Goal: Information Seeking & Learning: Learn about a topic

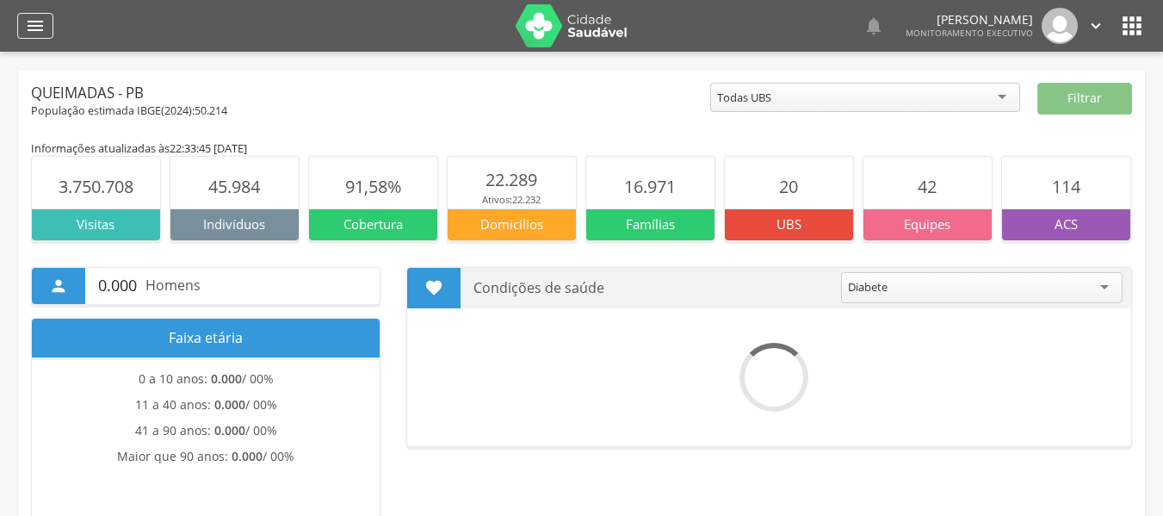
click at [34, 34] on icon "" at bounding box center [35, 25] width 21 height 21
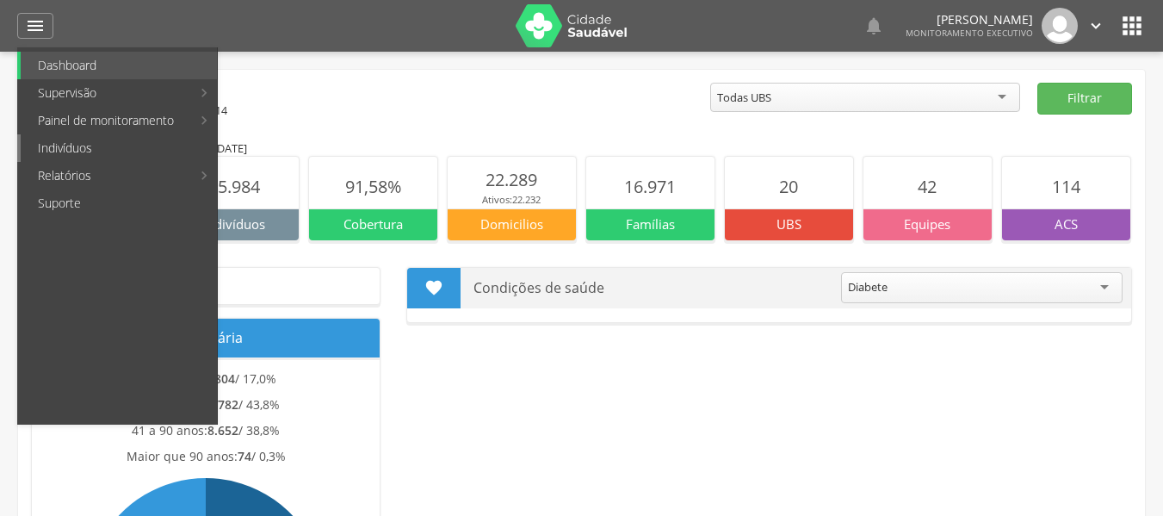
click at [71, 151] on link "Indivíduos" at bounding box center [119, 148] width 196 height 28
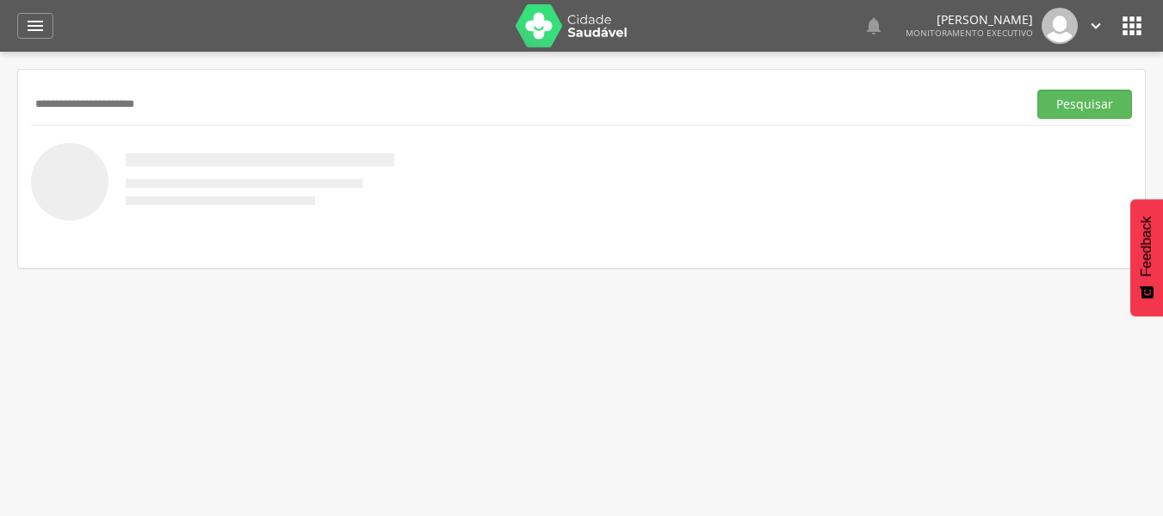
type input "**********"
click at [1037, 90] on button "Pesquisar" at bounding box center [1084, 104] width 95 height 29
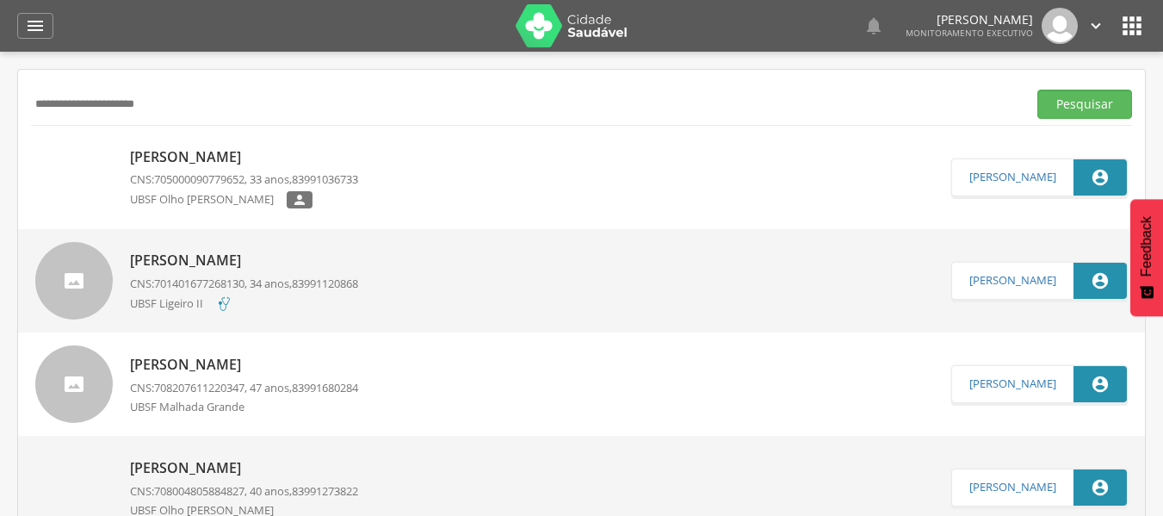
click at [358, 193] on div "UBSF Olho Dagua Salgado " at bounding box center [244, 202] width 228 height 22
type input "**********"
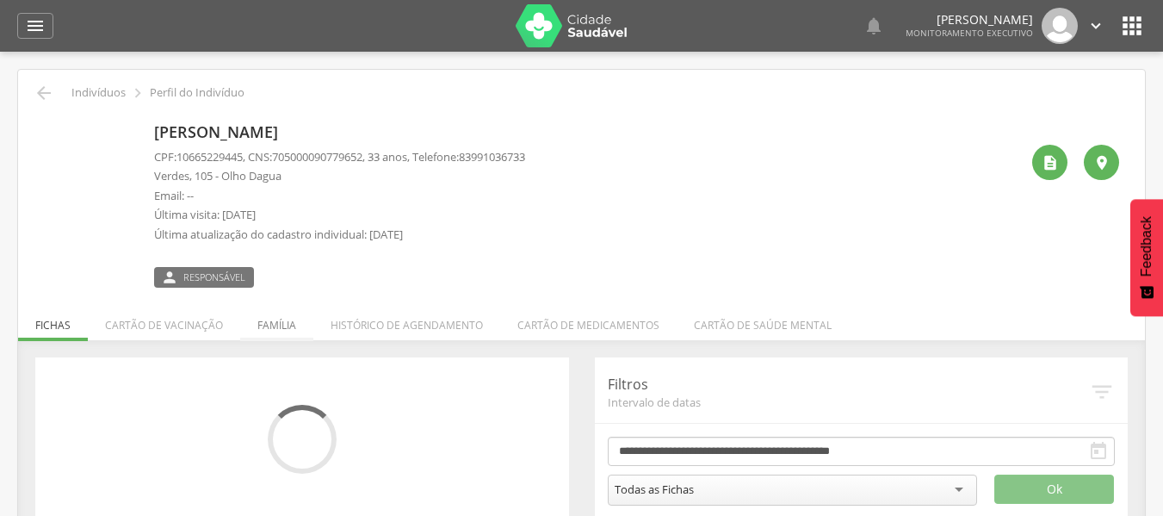
click at [270, 324] on li "Família" at bounding box center [276, 320] width 73 height 40
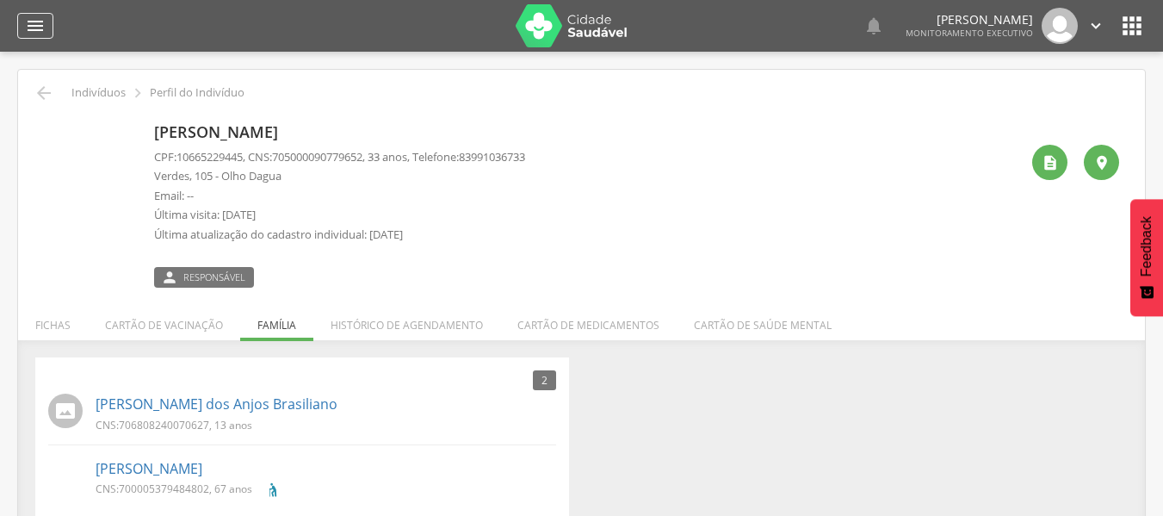
click at [38, 26] on icon "" at bounding box center [35, 25] width 21 height 21
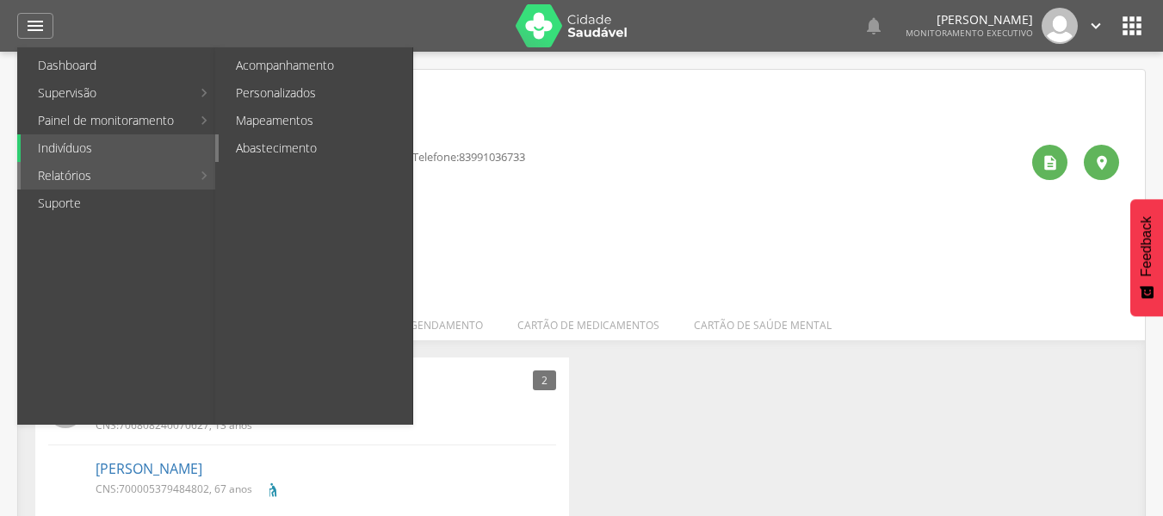
click at [277, 154] on link "Abastecimento" at bounding box center [316, 148] width 194 height 28
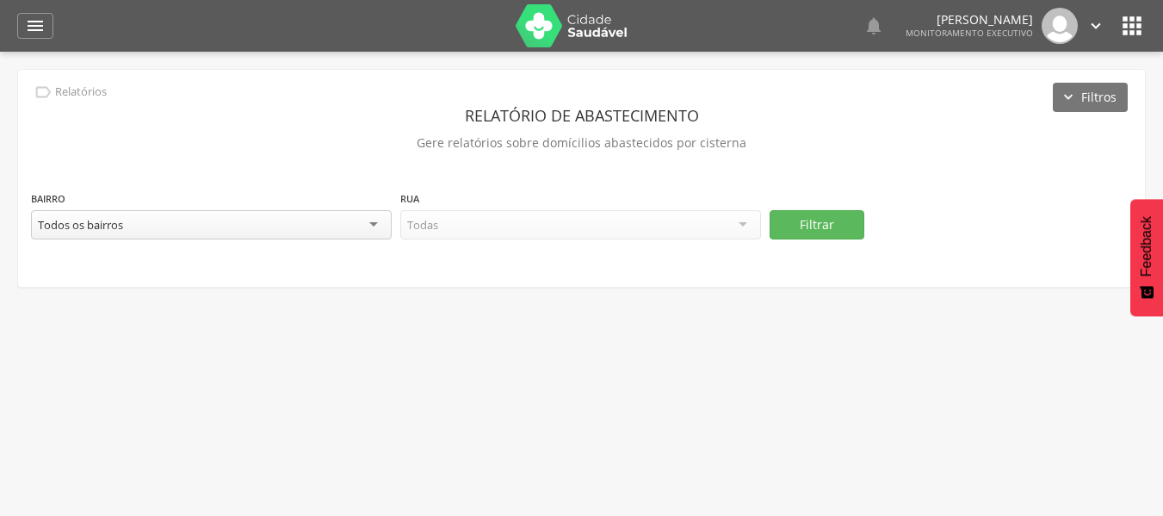
click at [303, 229] on div "Todos os bairros" at bounding box center [211, 224] width 361 height 29
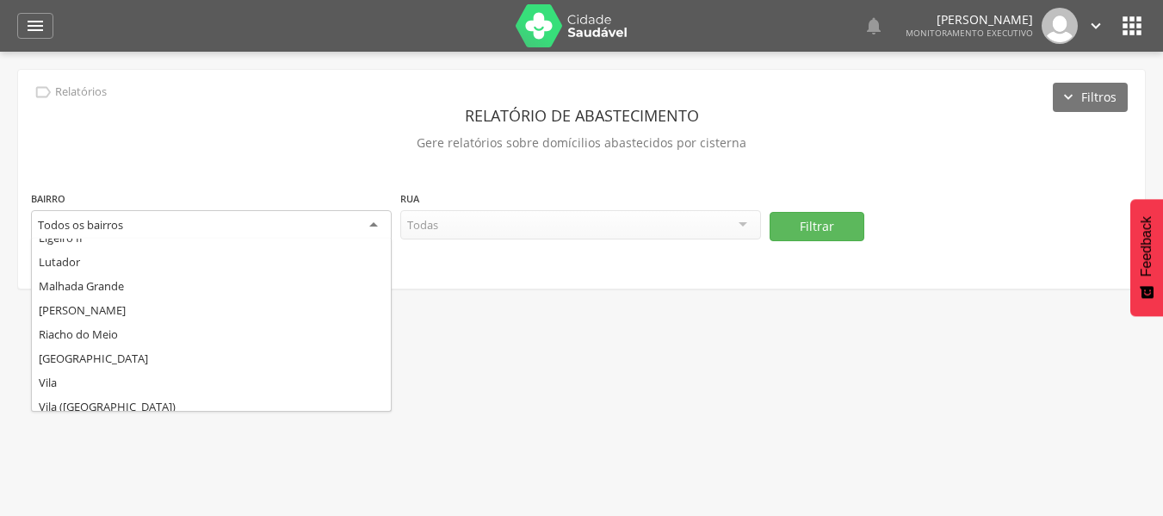
scroll to position [258, 0]
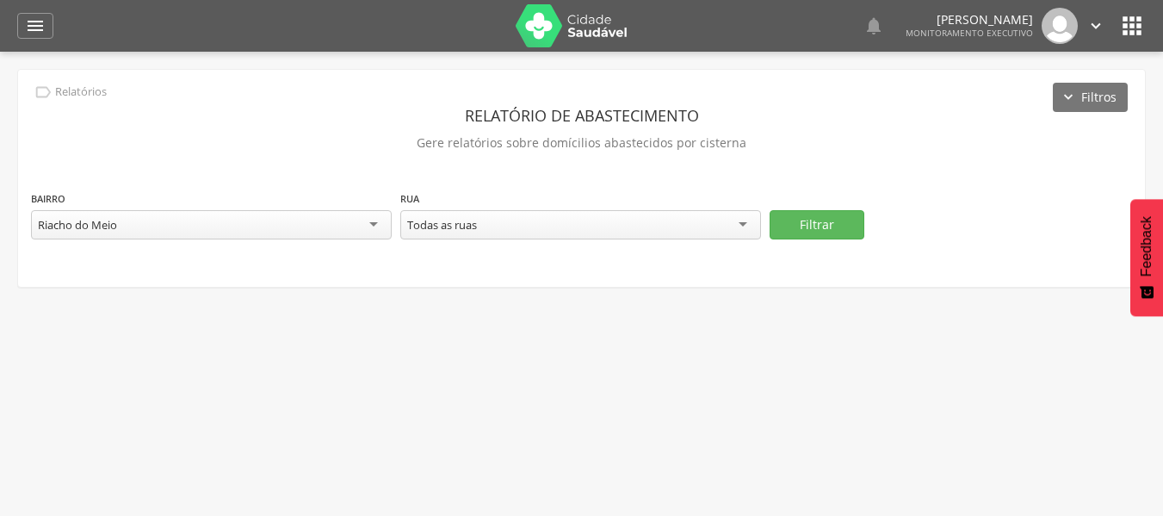
click at [739, 229] on div "Todas as ruas" at bounding box center [580, 224] width 361 height 29
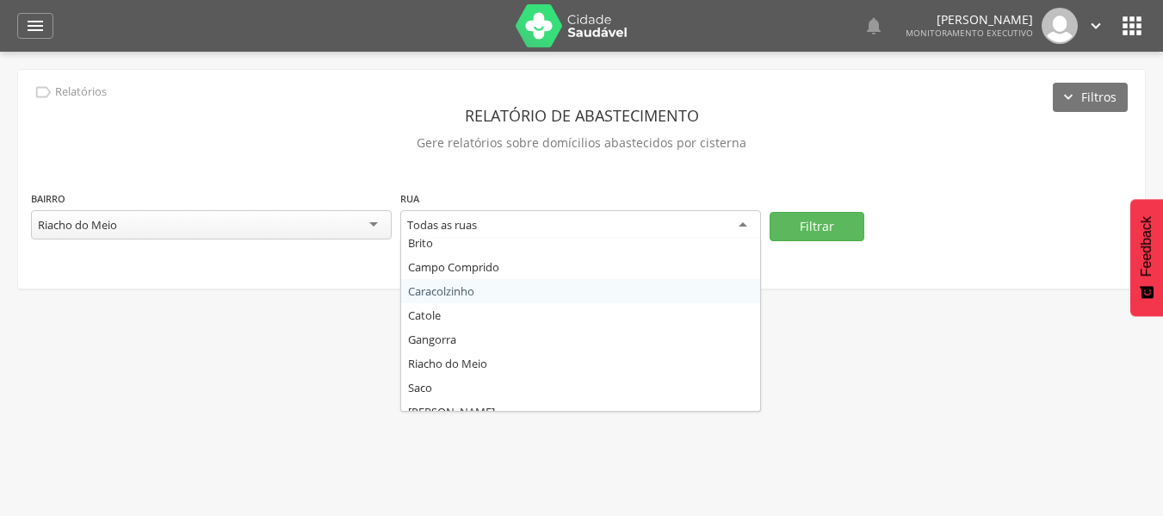
scroll to position [93, 0]
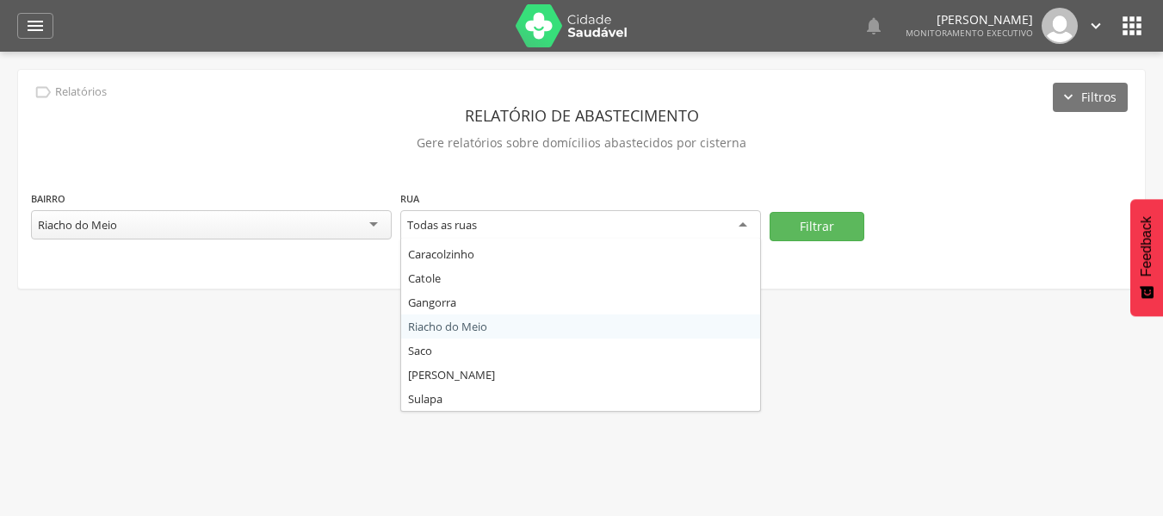
click at [354, 227] on div "Riacho do Meio" at bounding box center [211, 224] width 361 height 29
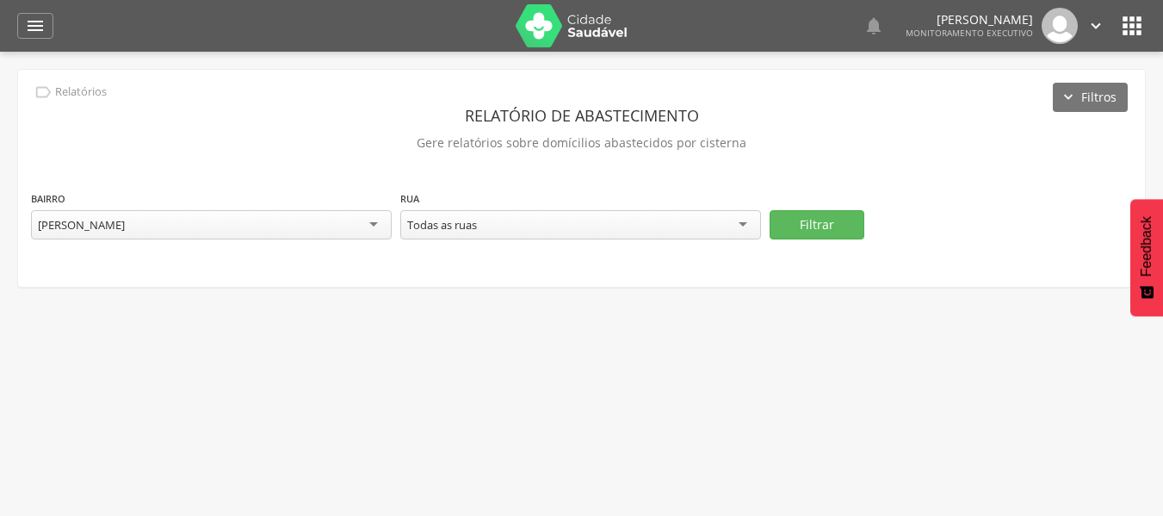
click at [545, 222] on div "Todas as ruas" at bounding box center [580, 224] width 361 height 29
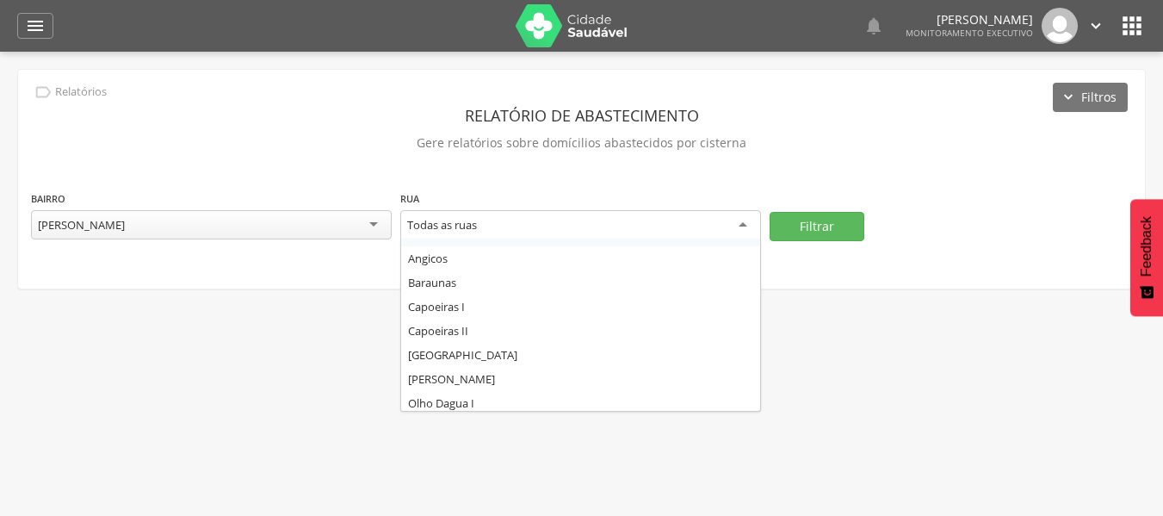
scroll to position [45, 0]
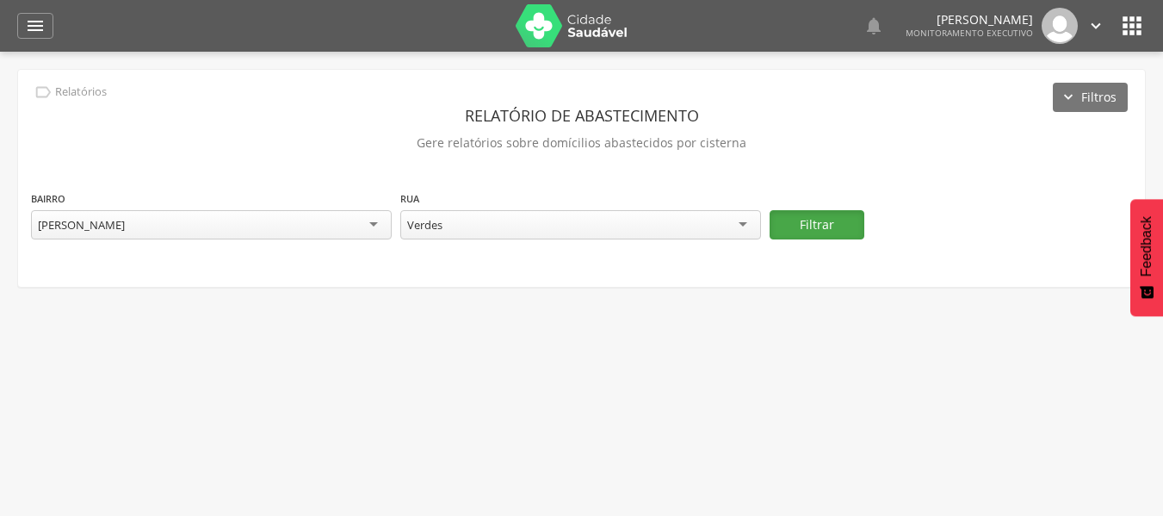
click at [792, 226] on button "Filtrar" at bounding box center [817, 224] width 95 height 29
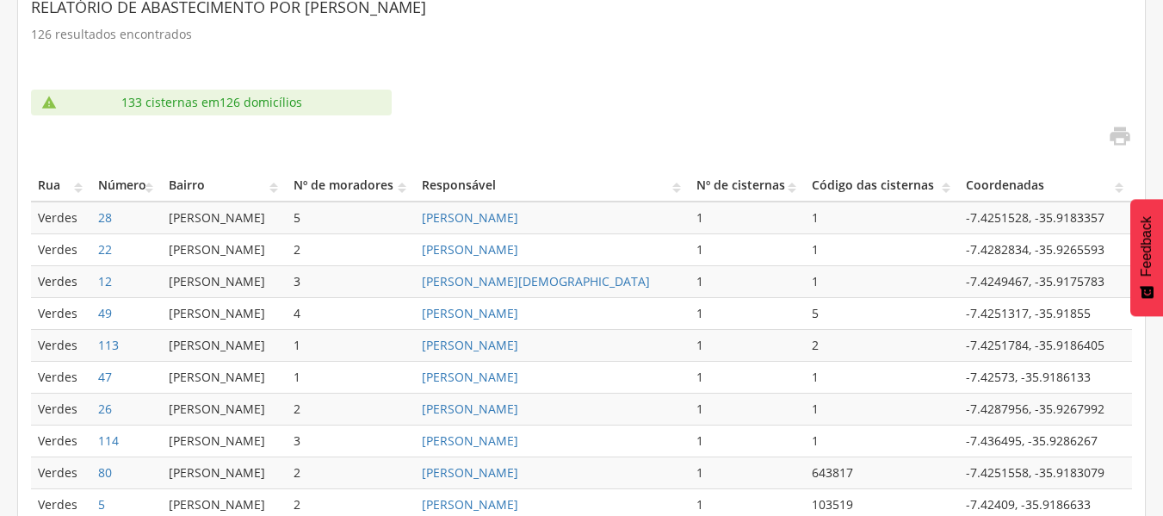
scroll to position [921, 0]
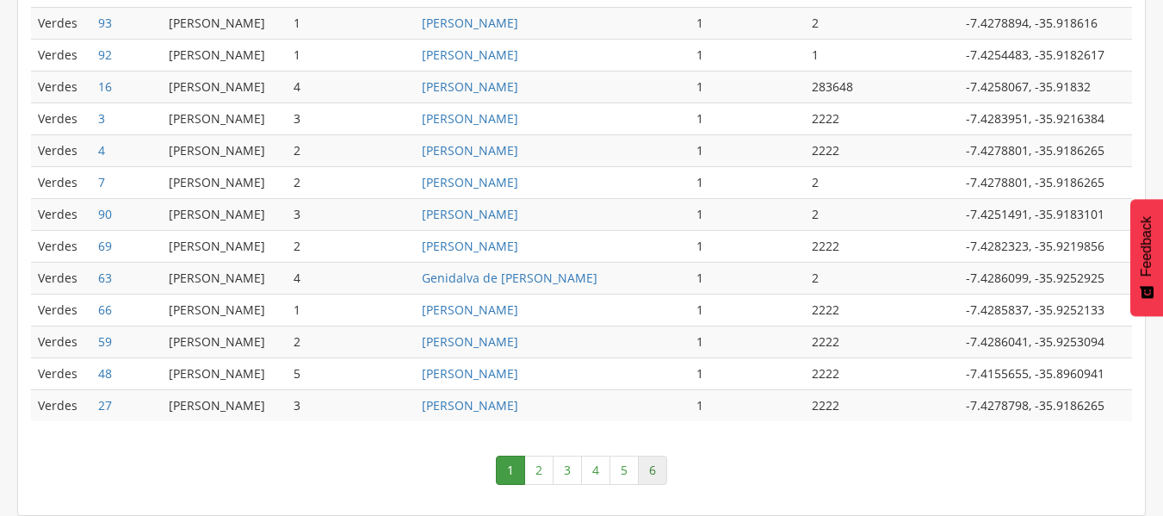
click at [655, 468] on link "6" at bounding box center [652, 469] width 29 height 29
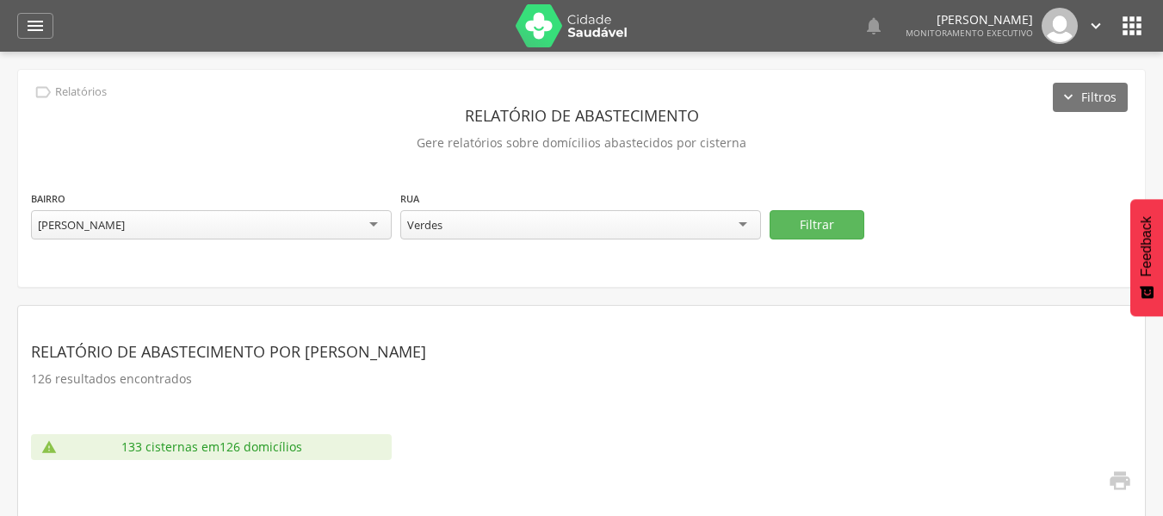
scroll to position [157, 0]
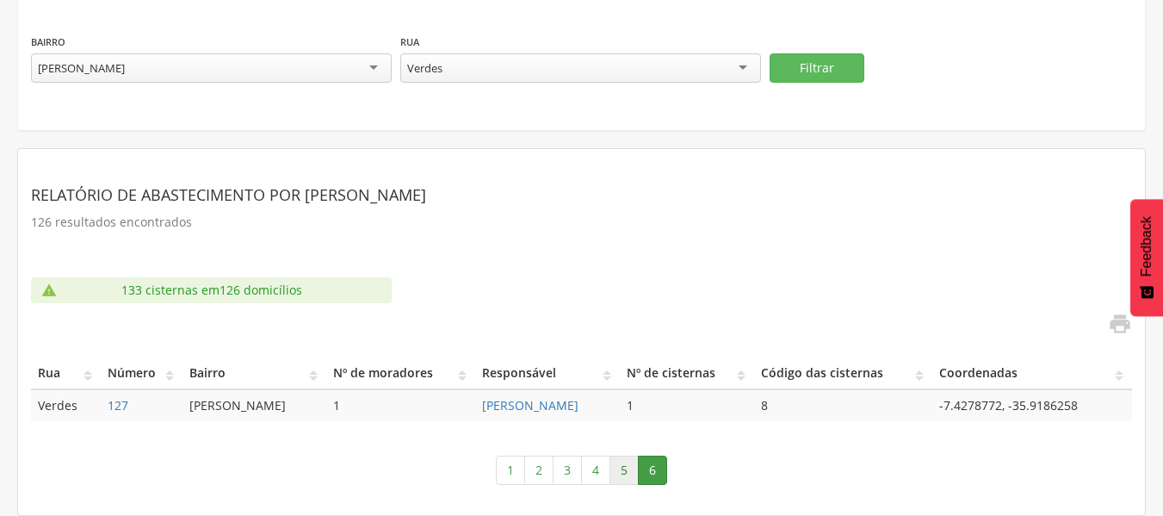
click at [623, 475] on link "5" at bounding box center [623, 469] width 29 height 29
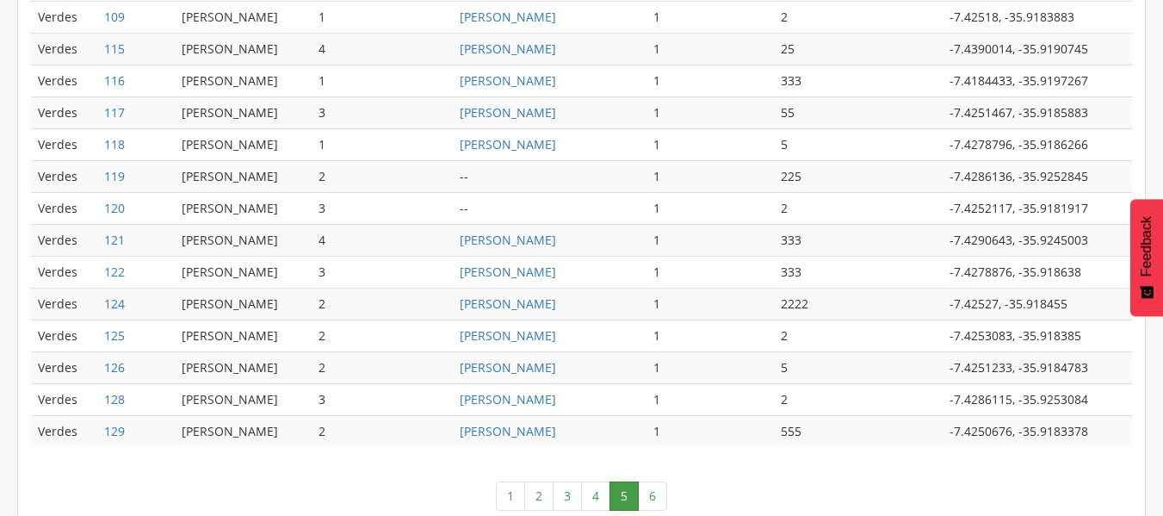
scroll to position [921, 0]
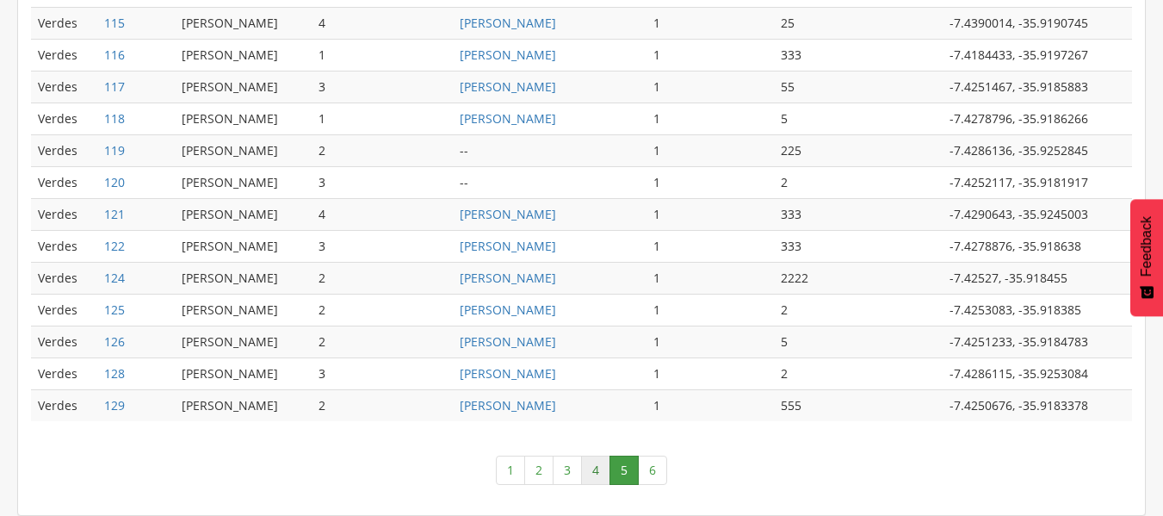
click at [602, 473] on link "4" at bounding box center [595, 469] width 29 height 29
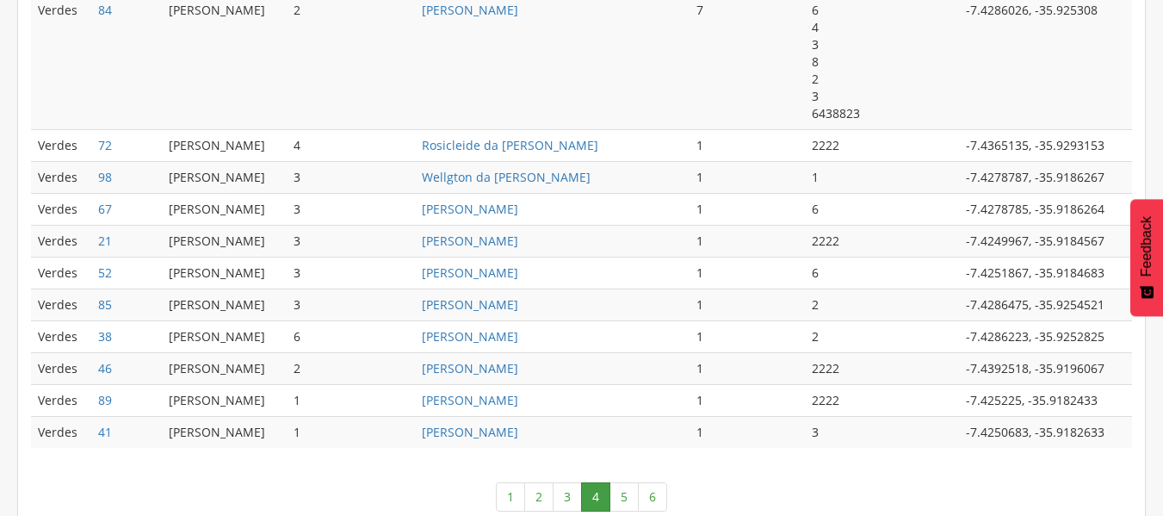
scroll to position [1024, 0]
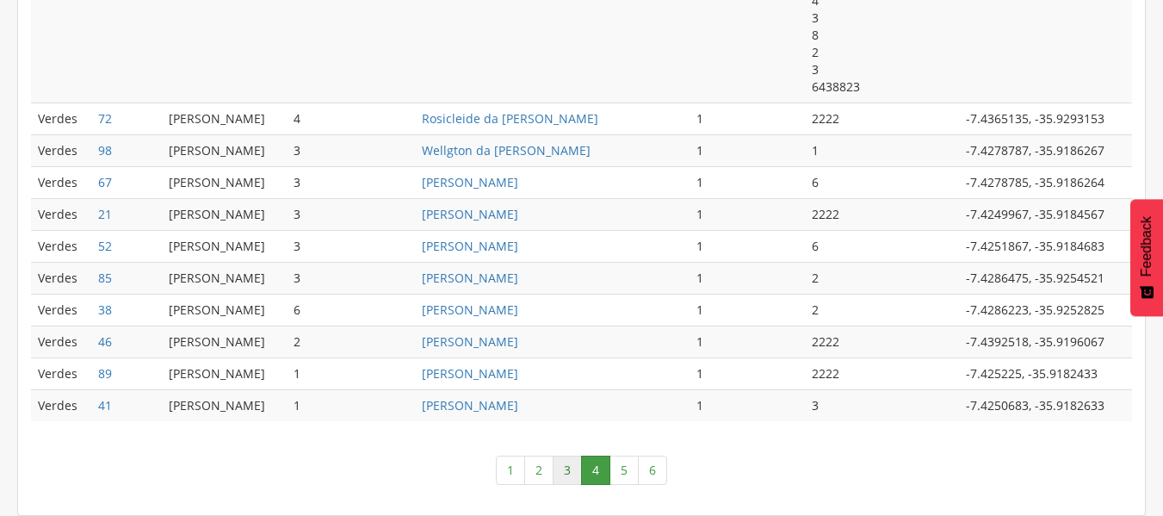
click at [565, 472] on link "3" at bounding box center [567, 469] width 29 height 29
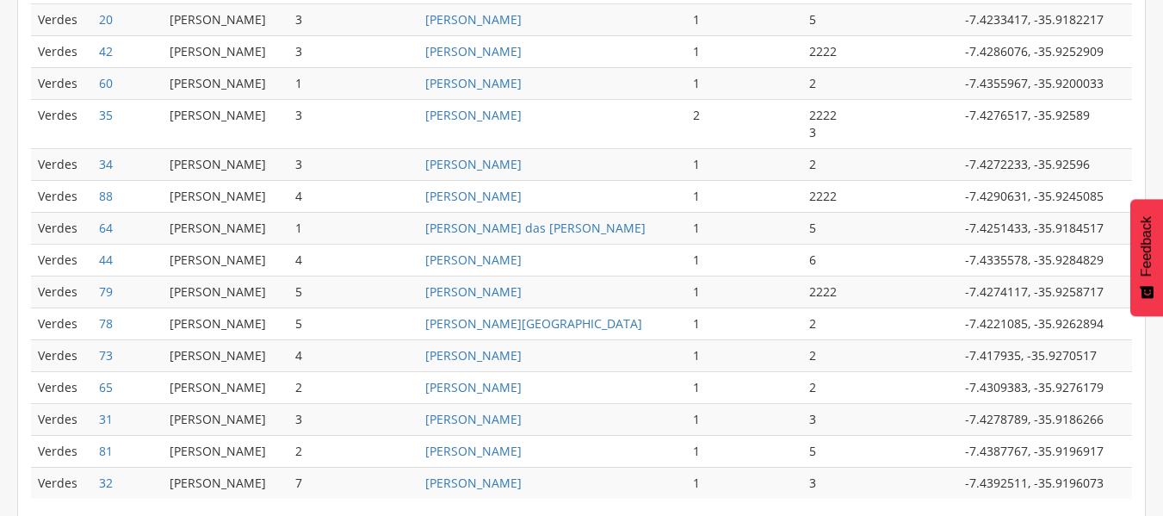
scroll to position [938, 0]
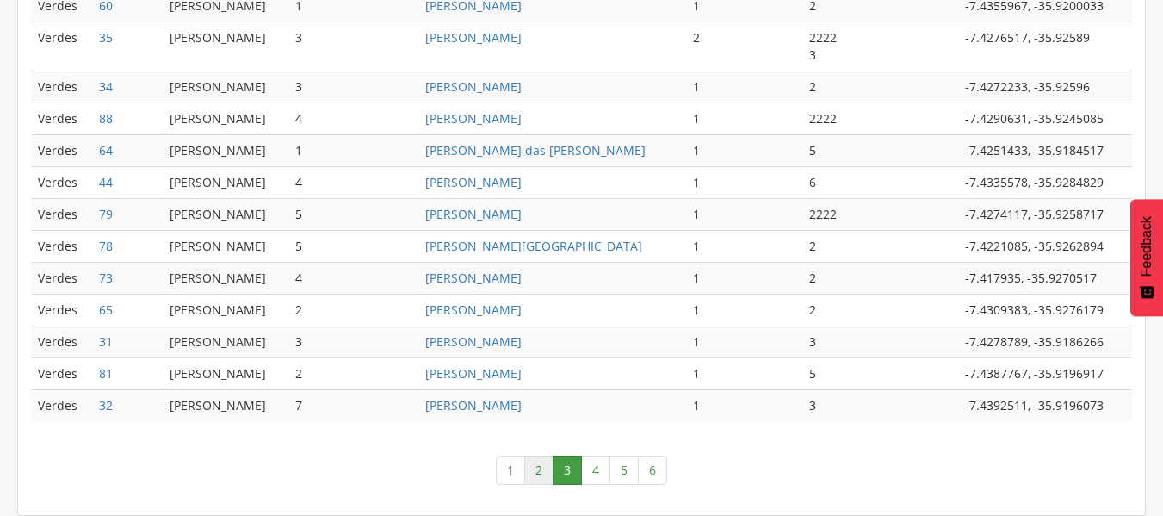
click at [532, 467] on link "2" at bounding box center [538, 469] width 29 height 29
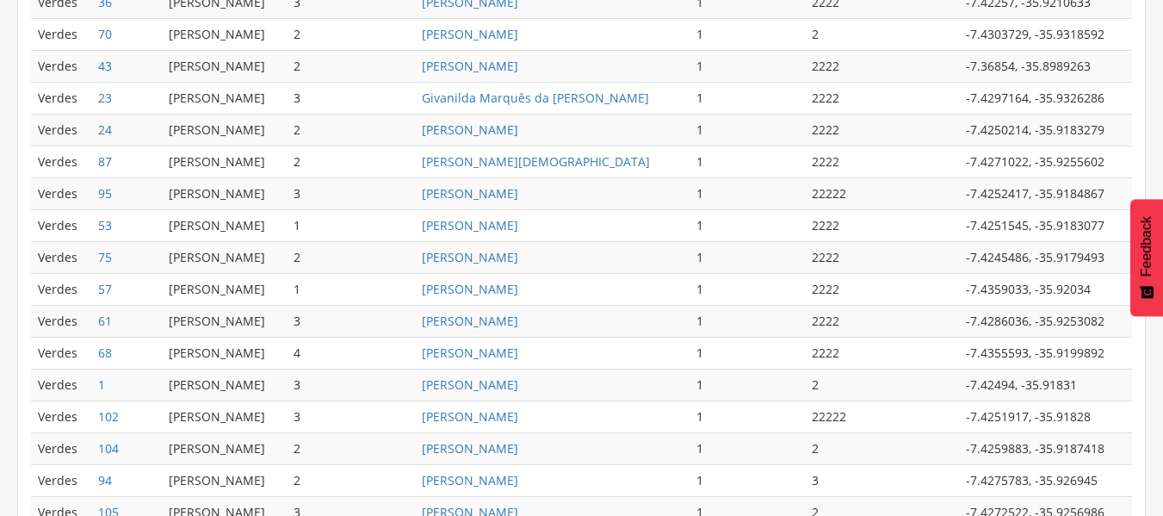
scroll to position [837, 0]
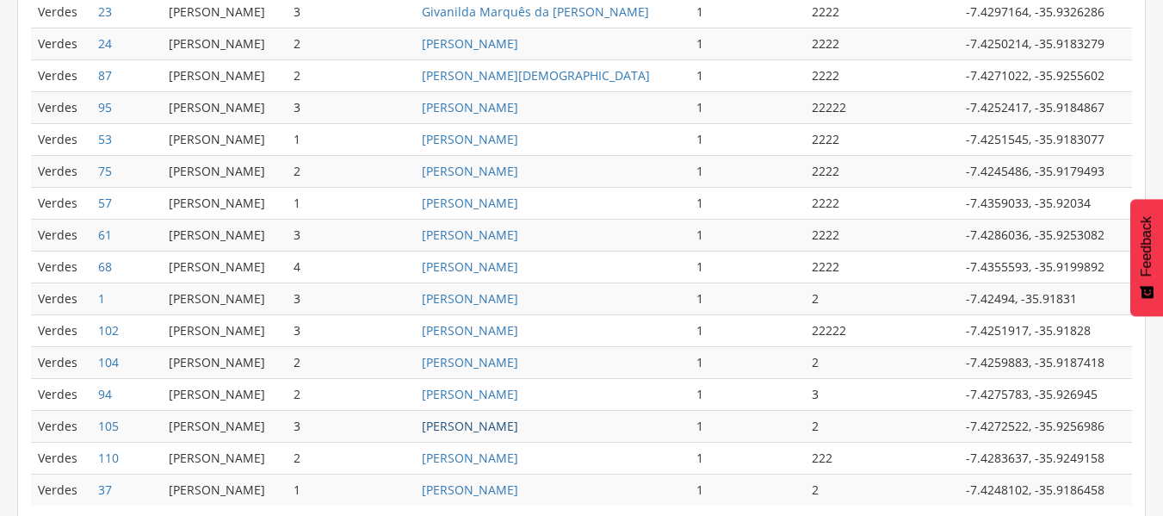
click at [518, 430] on link "[PERSON_NAME]" at bounding box center [470, 426] width 96 height 16
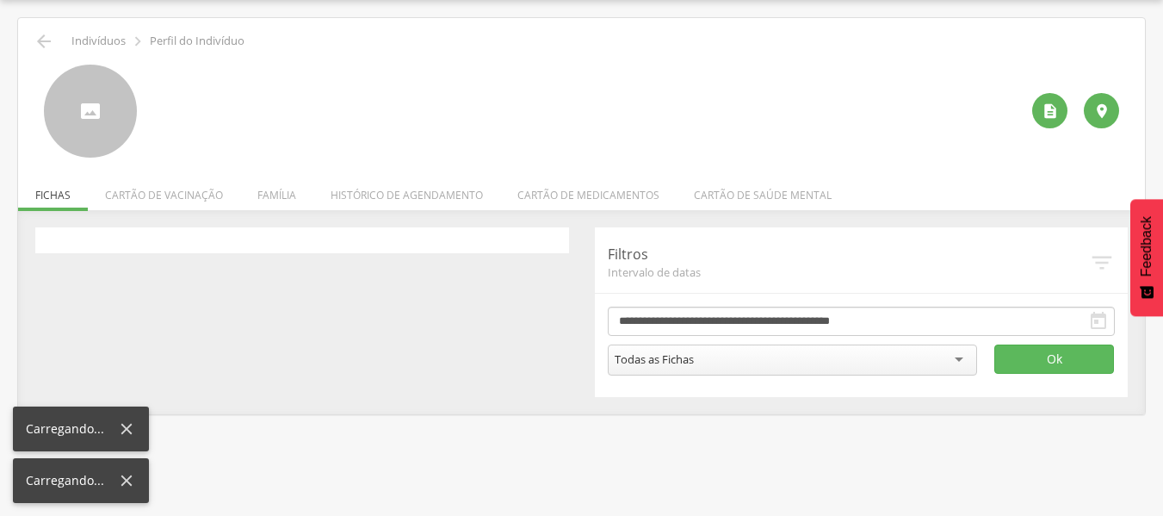
scroll to position [52, 0]
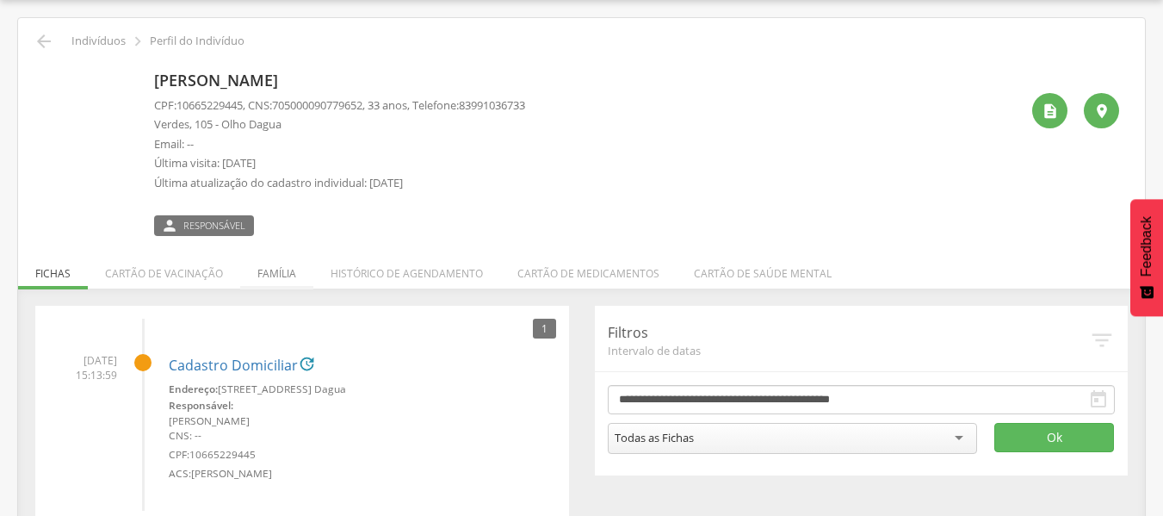
click at [279, 270] on li "Família" at bounding box center [276, 269] width 73 height 40
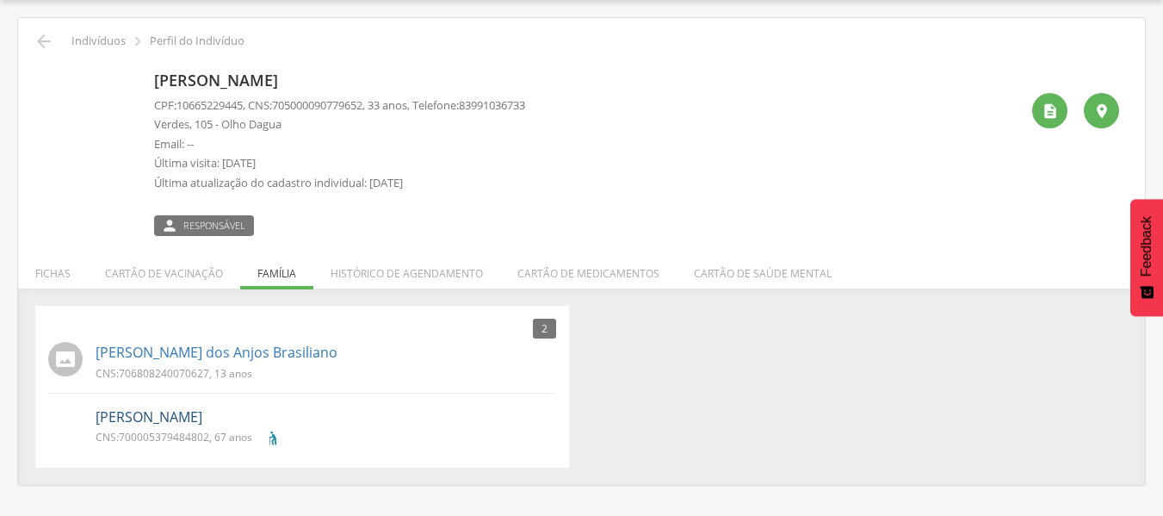
click at [201, 415] on link "[PERSON_NAME]" at bounding box center [149, 417] width 107 height 20
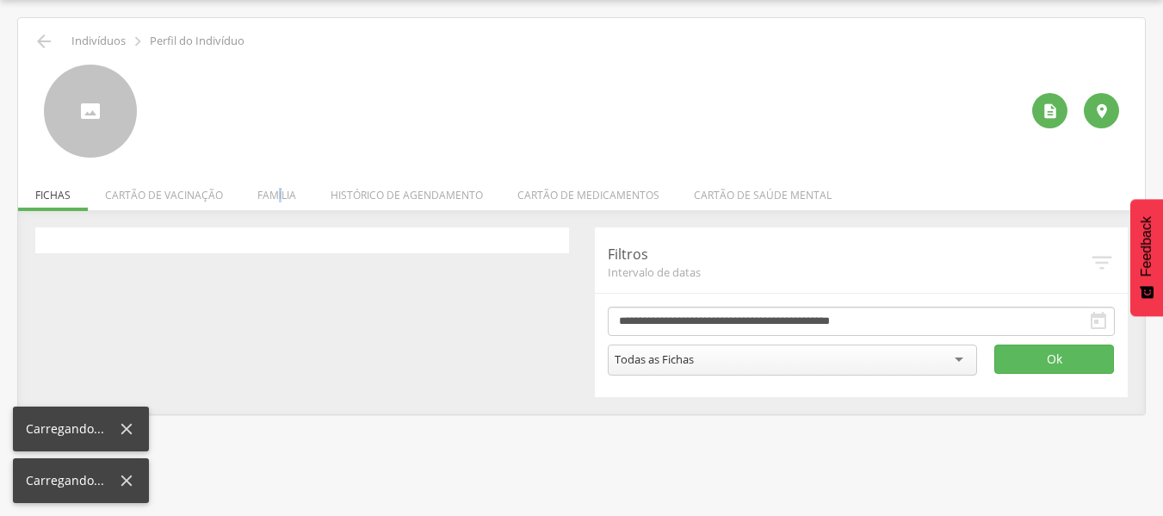
click at [277, 201] on li "Família" at bounding box center [276, 190] width 73 height 40
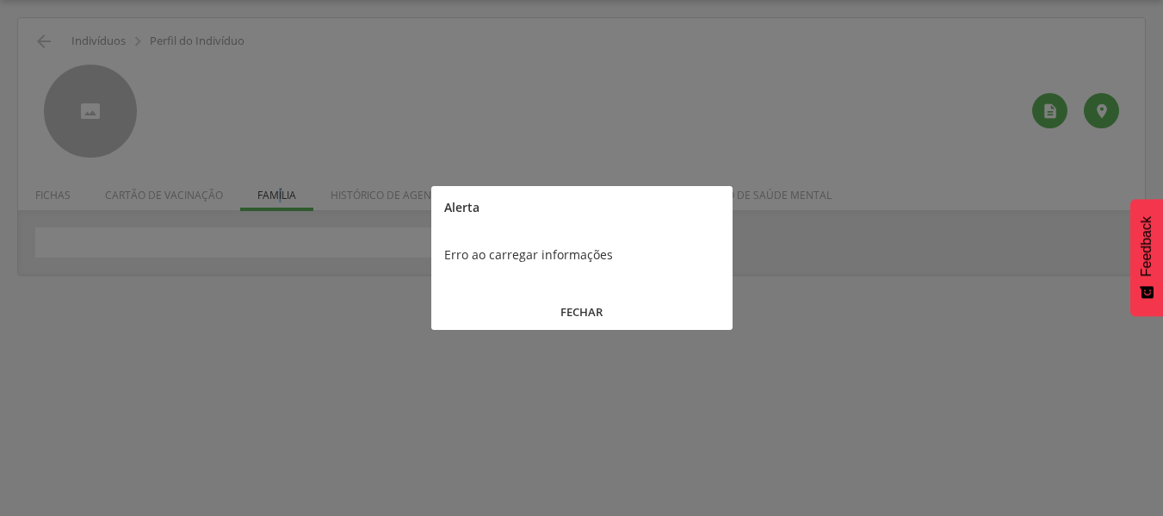
click at [603, 307] on button "FECHAR" at bounding box center [581, 312] width 301 height 37
